Goal: Complete application form

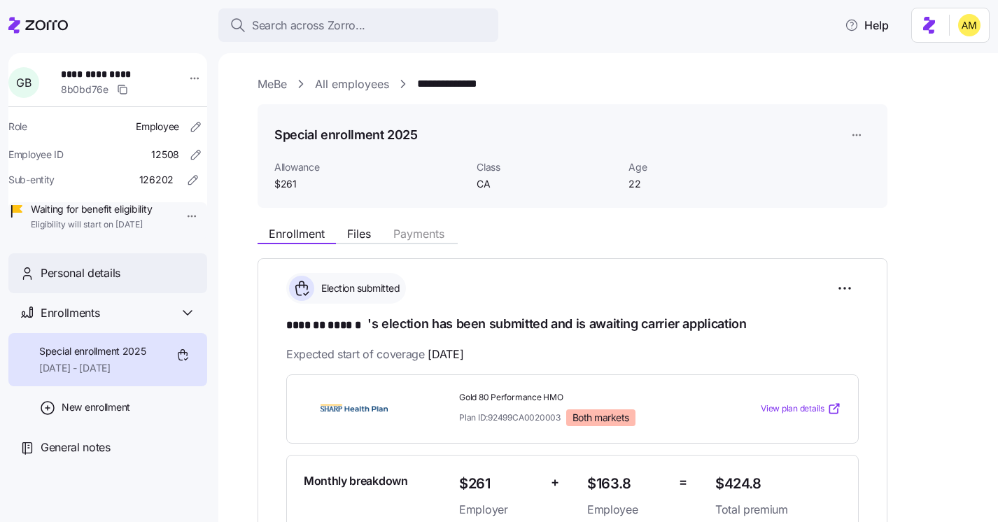
click at [148, 293] on div "Personal details" at bounding box center [107, 273] width 199 height 40
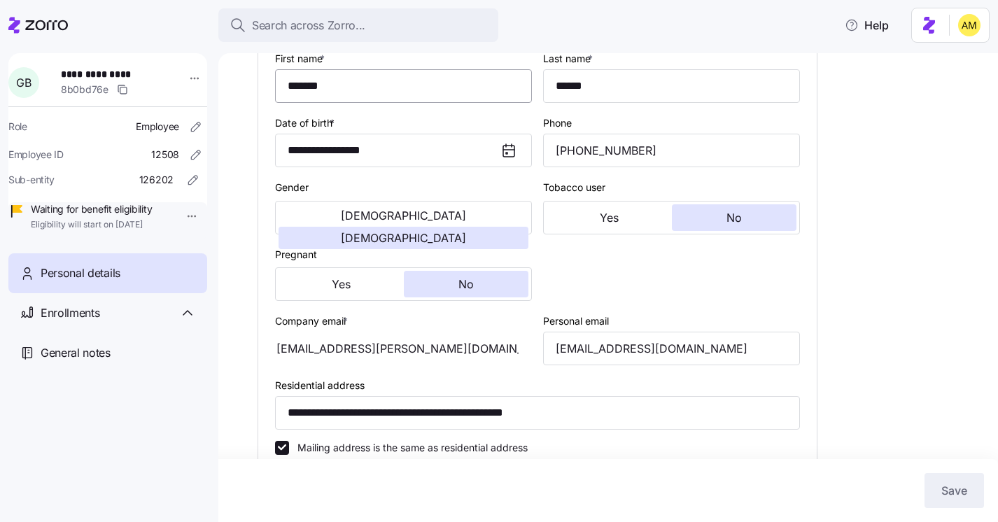
type input "CA"
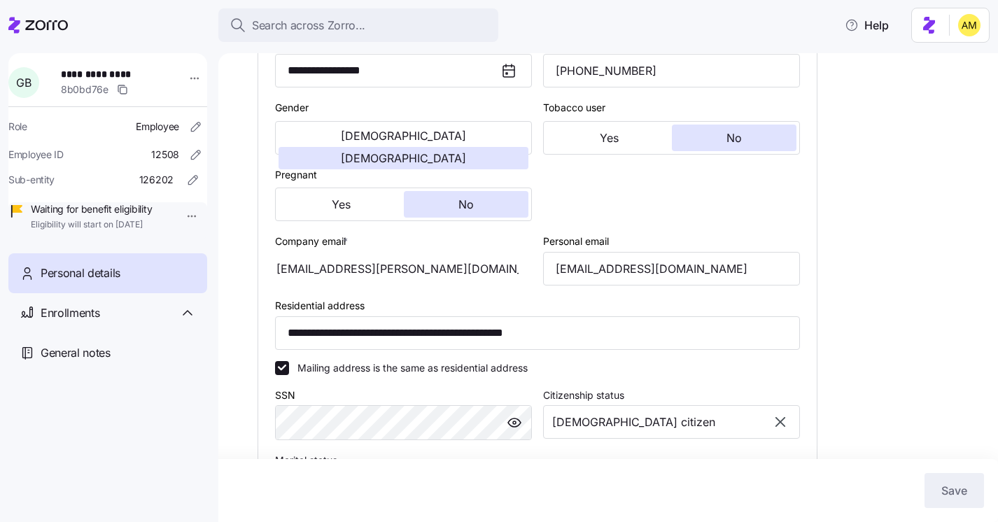
scroll to position [304, 0]
